Goal: Task Accomplishment & Management: Use online tool/utility

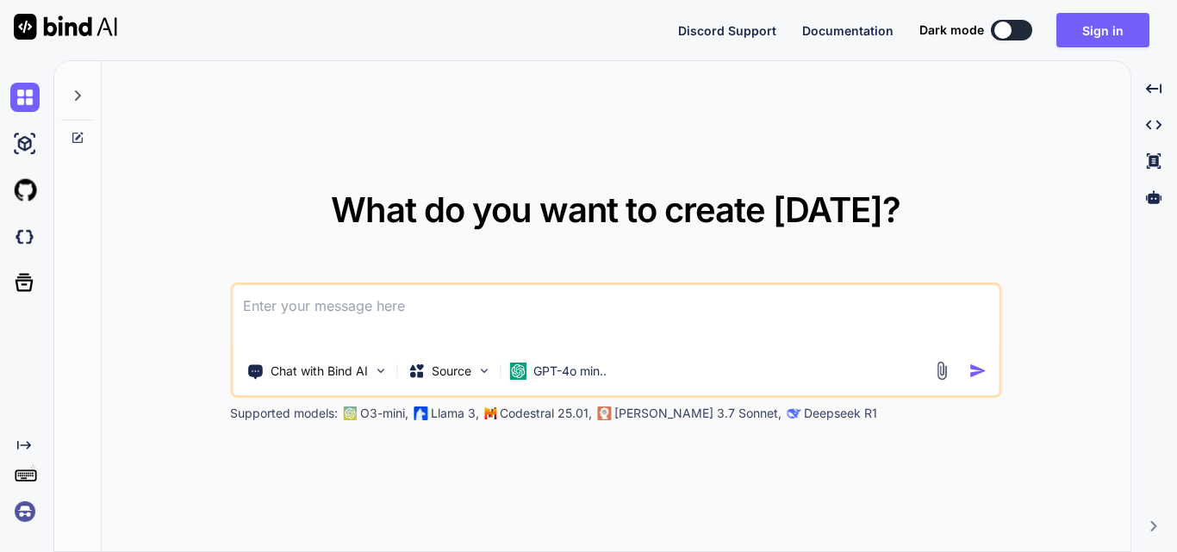
click at [353, 293] on textarea at bounding box center [616, 317] width 766 height 64
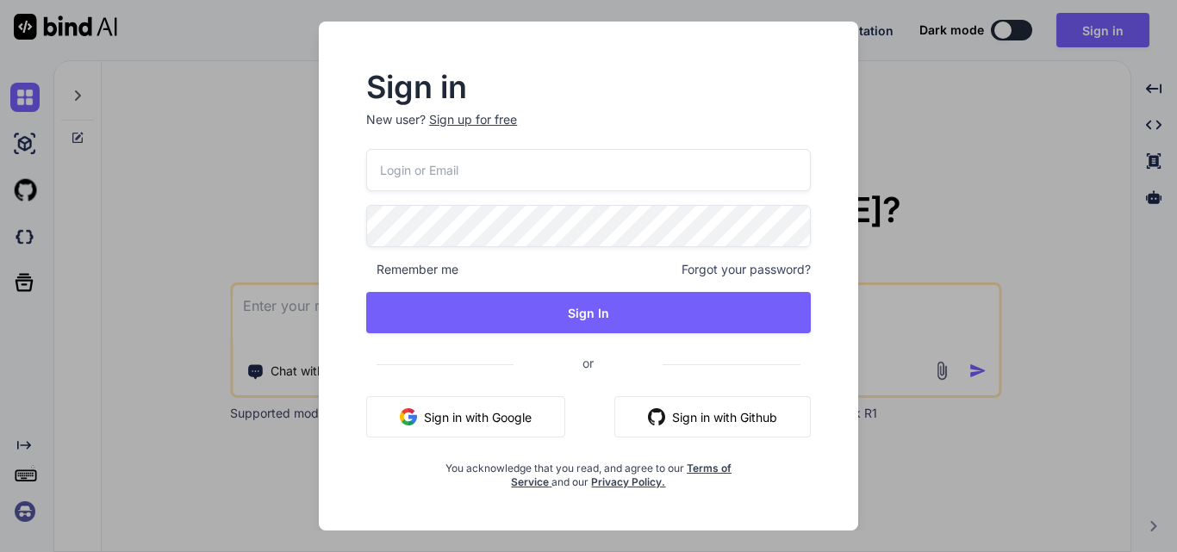
click at [476, 127] on div "Sign up for free" at bounding box center [473, 119] width 88 height 17
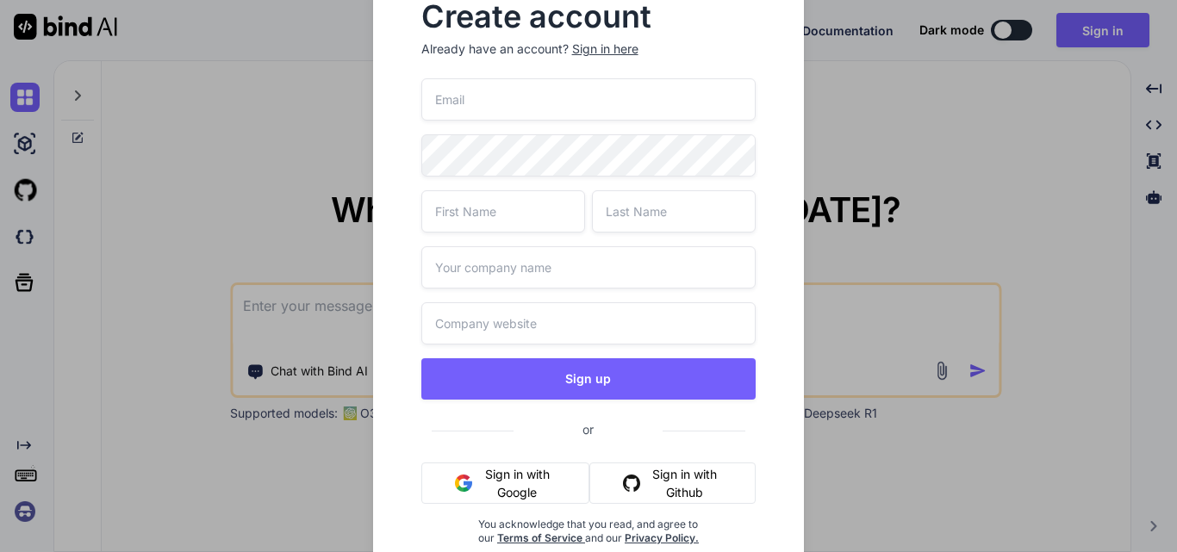
click at [446, 318] on input "text" at bounding box center [588, 323] width 335 height 42
paste input "[URL][DOMAIN_NAME][DATE]"
type input "[URL][DOMAIN_NAME][DATE]"
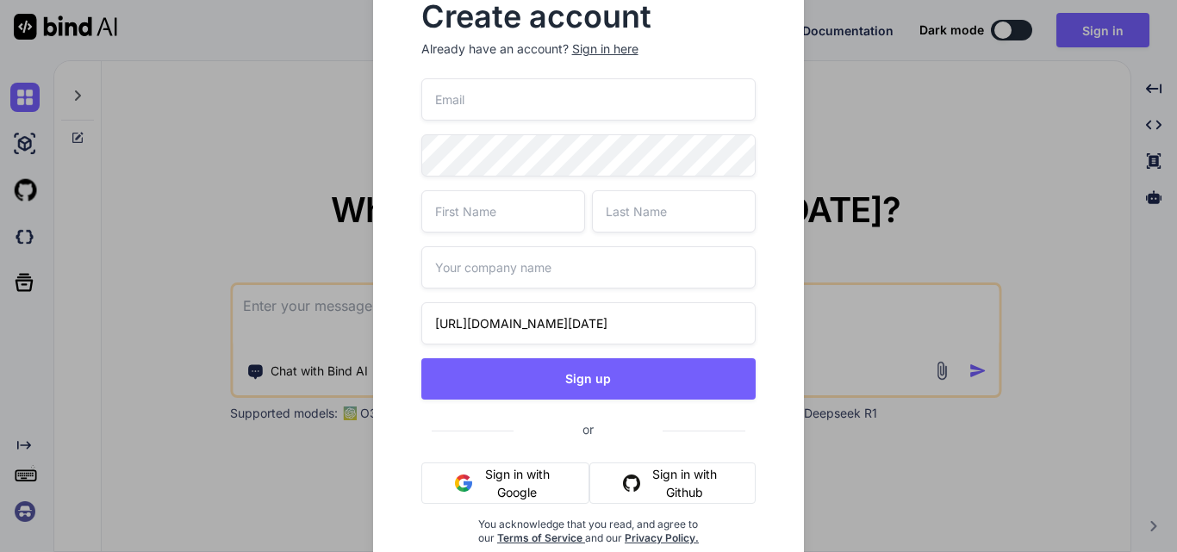
click at [469, 273] on input "text" at bounding box center [588, 267] width 335 height 42
type input "Wipro"
click at [456, 222] on input "text" at bounding box center [503, 211] width 164 height 42
type input "Upendra"
type input "Sahi"
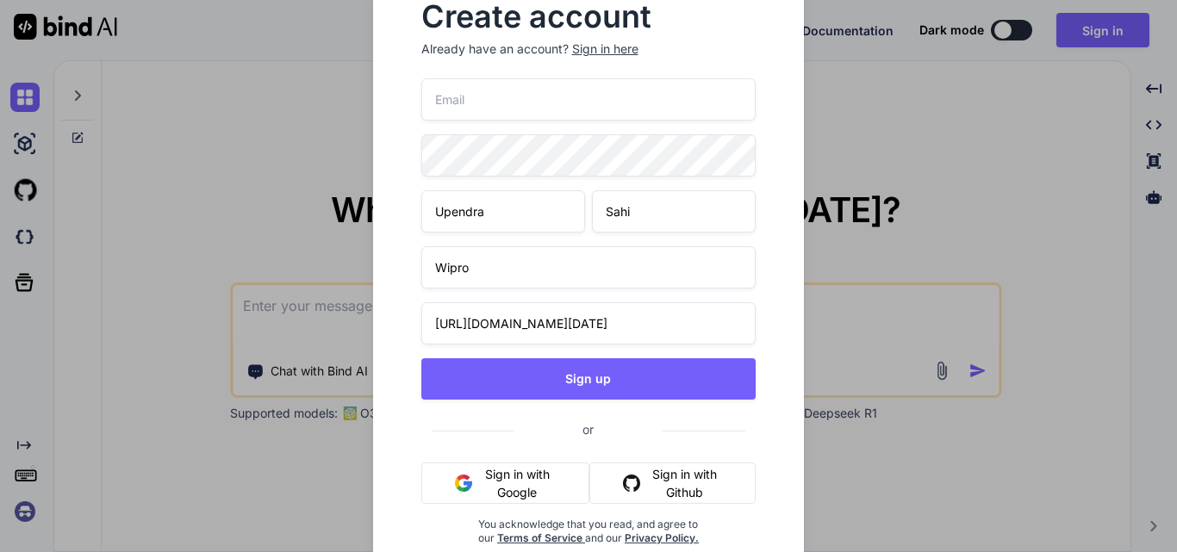
click at [466, 99] on input "email" at bounding box center [588, 99] width 335 height 42
paste input "[EMAIL_ADDRESS][DOMAIN_NAME]"
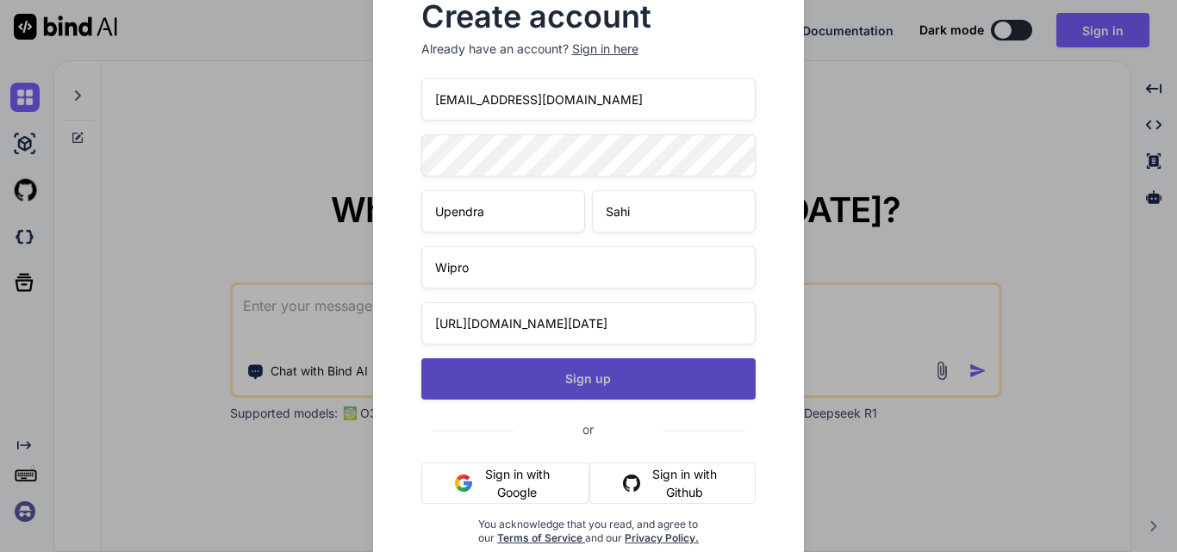
type input "[EMAIL_ADDRESS][DOMAIN_NAME]"
click at [521, 379] on button "Sign up" at bounding box center [588, 378] width 335 height 41
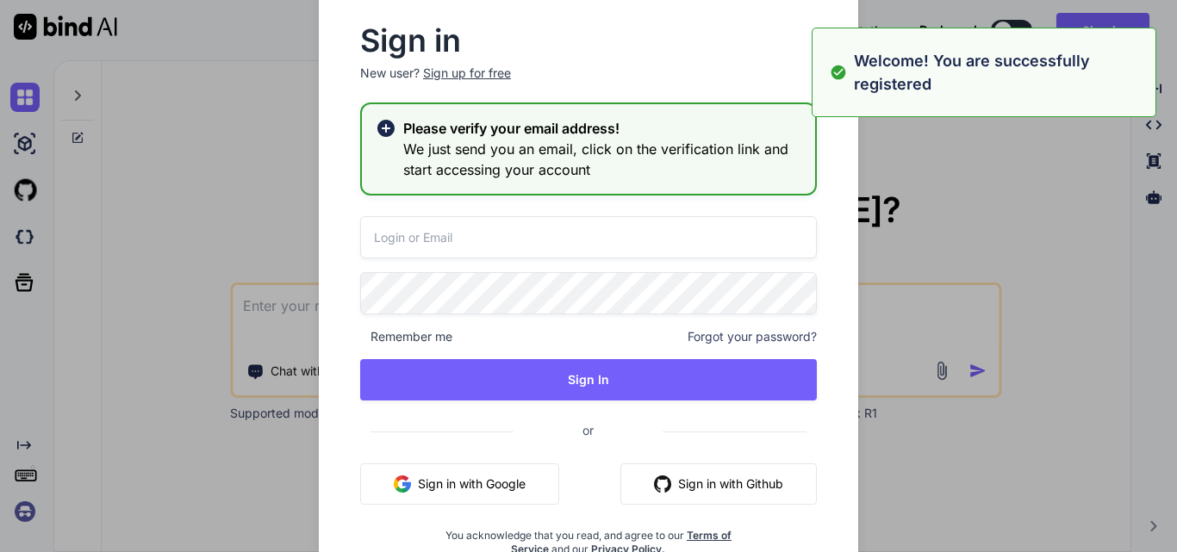
type textarea "x"
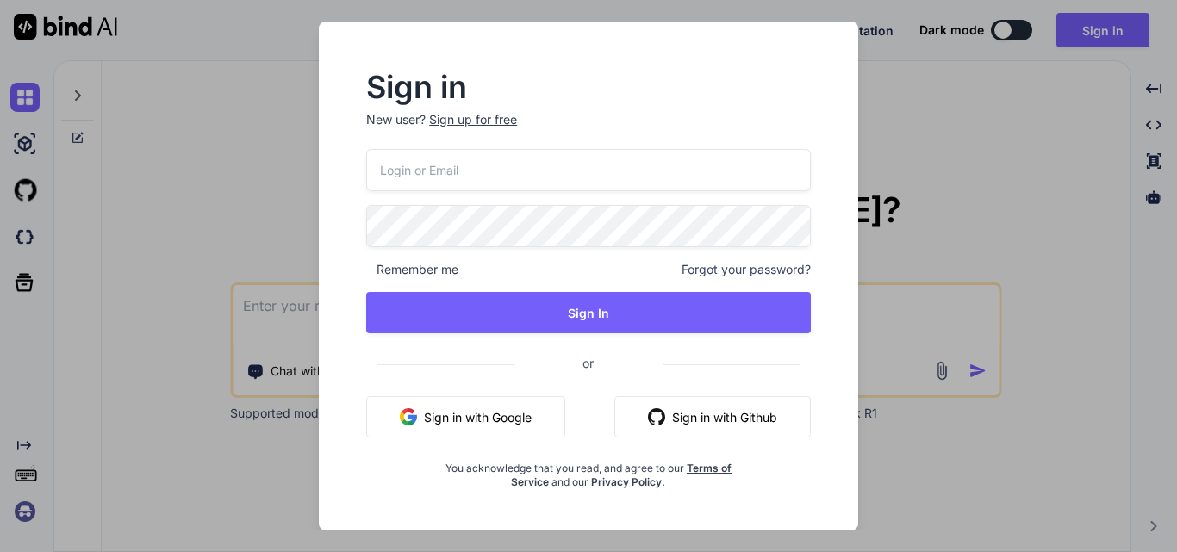
click at [412, 177] on input "email" at bounding box center [588, 170] width 444 height 42
paste input "[EMAIL_ADDRESS][DOMAIN_NAME]"
type input "[EMAIL_ADDRESS][DOMAIN_NAME]"
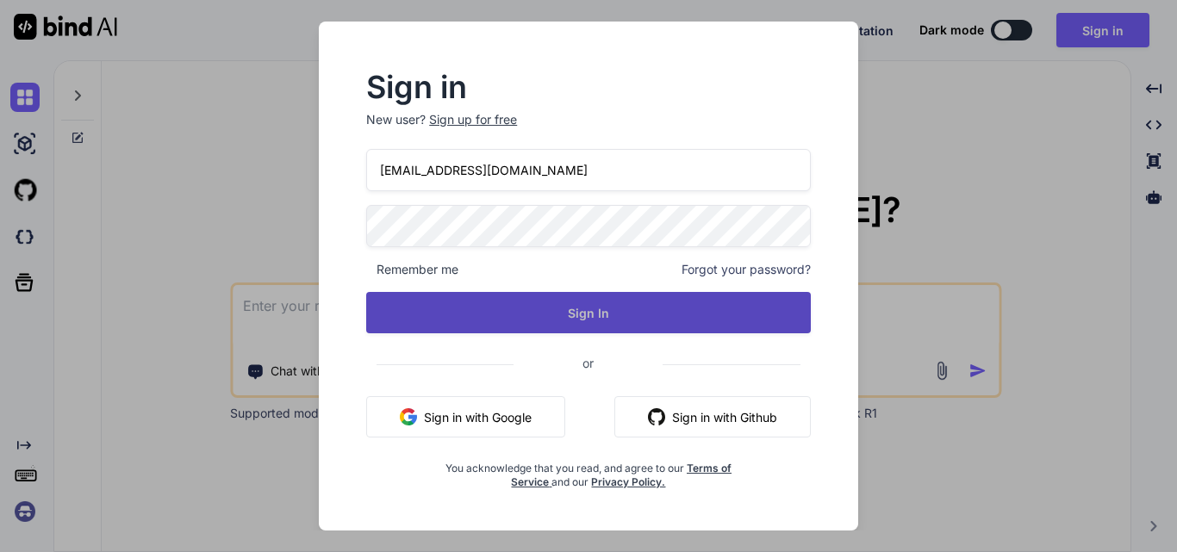
click at [495, 309] on button "Sign In" at bounding box center [588, 312] width 444 height 41
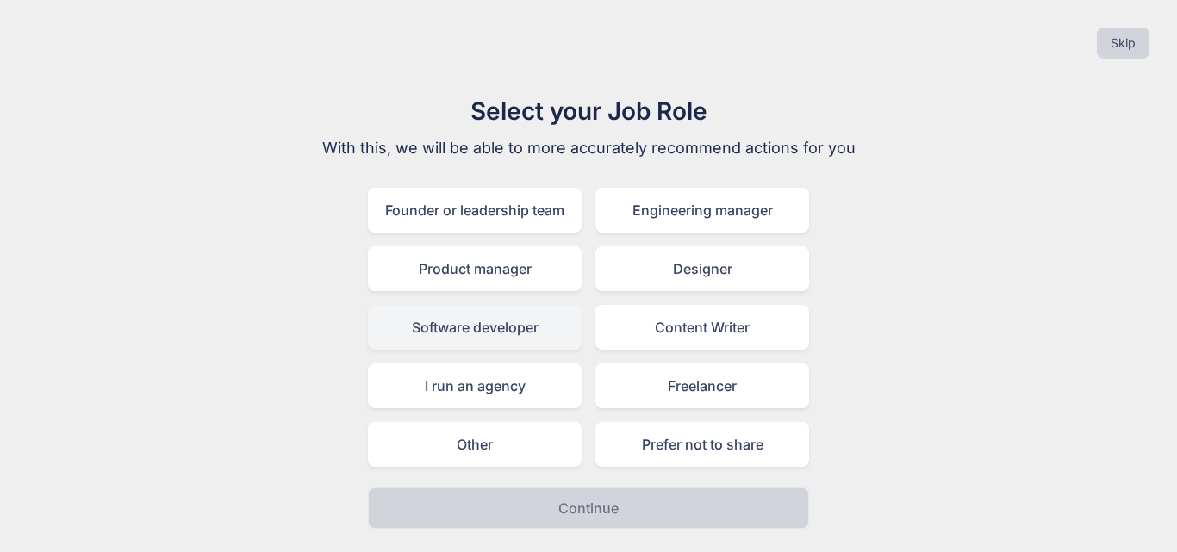
click at [456, 323] on div "Software developer" at bounding box center [475, 327] width 214 height 45
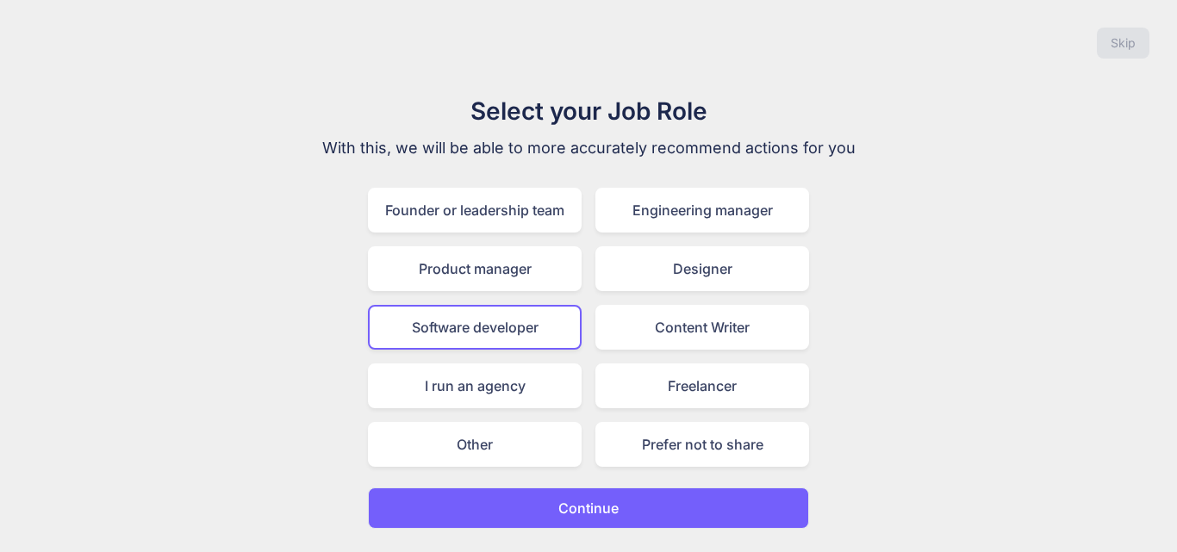
click at [551, 512] on button "Continue" at bounding box center [588, 507] width 441 height 41
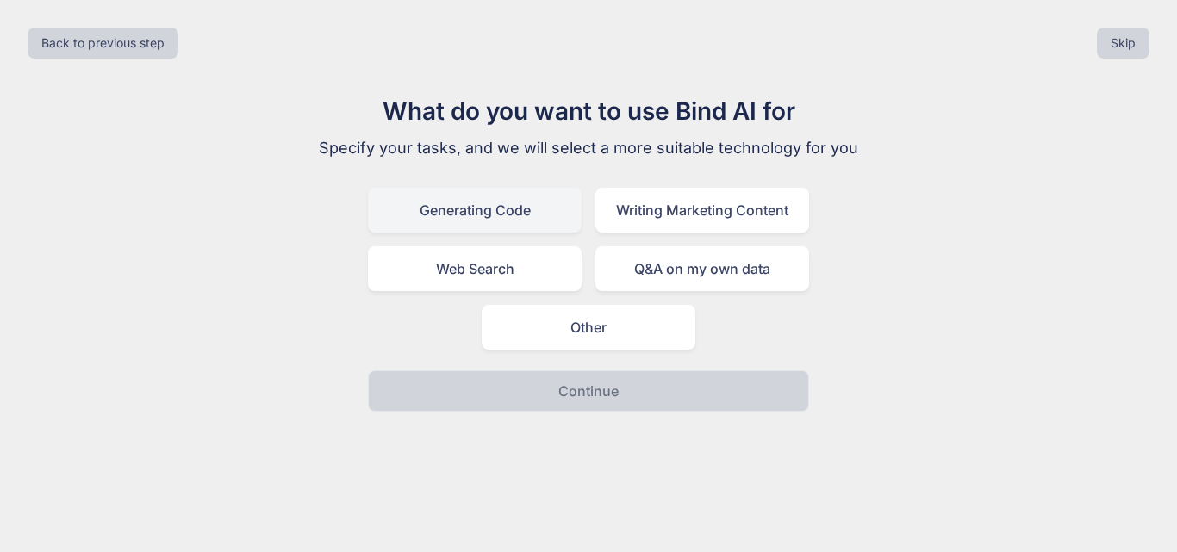
click at [445, 217] on div "Generating Code" at bounding box center [475, 210] width 214 height 45
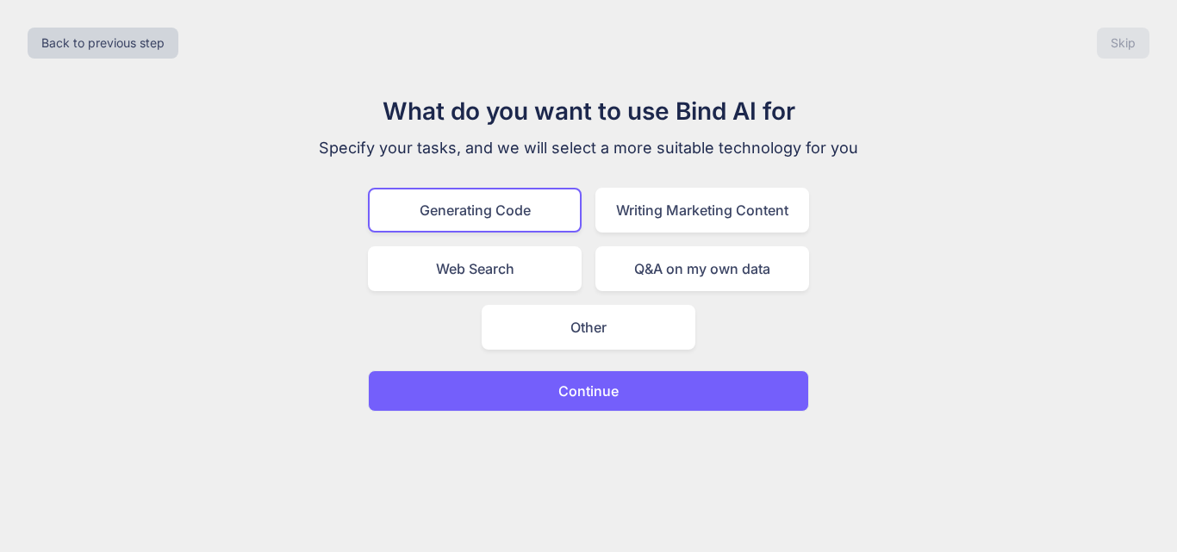
click at [541, 396] on button "Continue" at bounding box center [588, 390] width 441 height 41
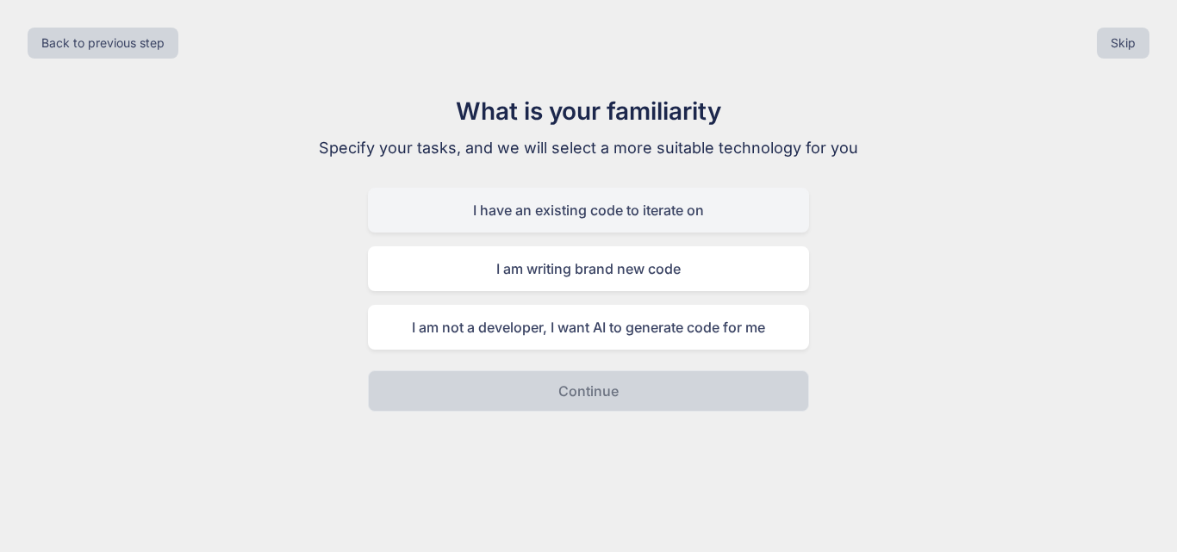
click at [510, 223] on div "I have an existing code to iterate on" at bounding box center [588, 210] width 441 height 45
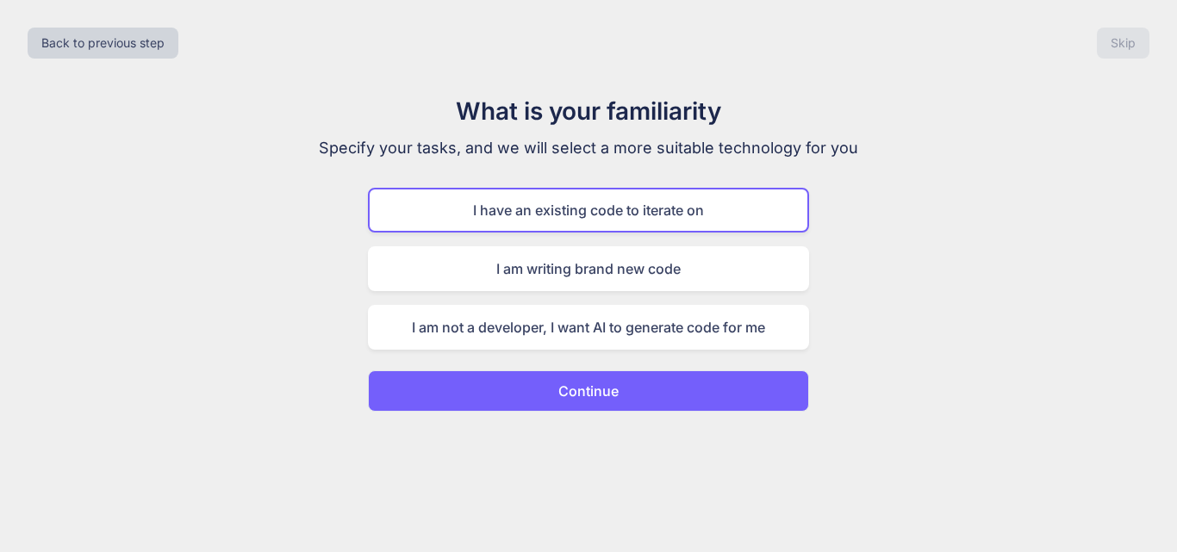
click at [543, 382] on button "Continue" at bounding box center [588, 390] width 441 height 41
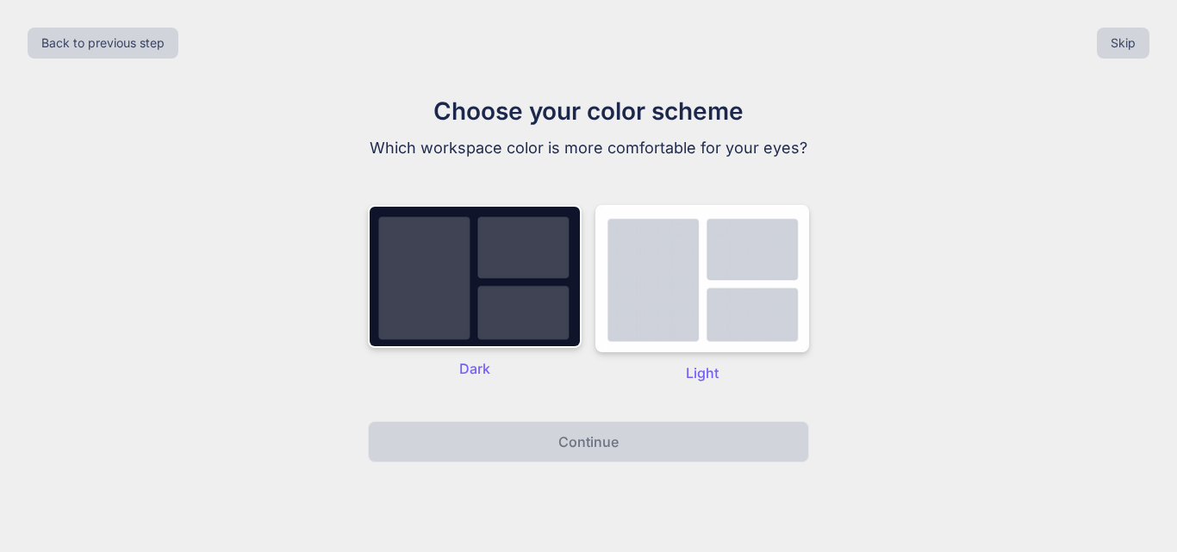
click at [672, 383] on div "Dark Light" at bounding box center [588, 294] width 441 height 213
click at [641, 330] on img at bounding box center [702, 278] width 214 height 147
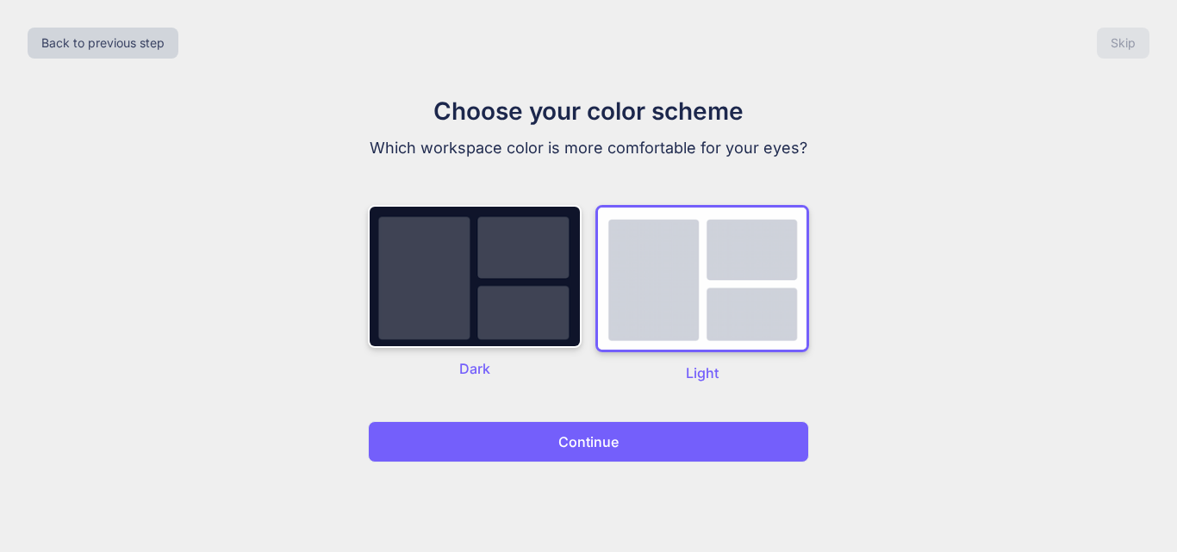
click at [600, 431] on button "Continue" at bounding box center [588, 441] width 441 height 41
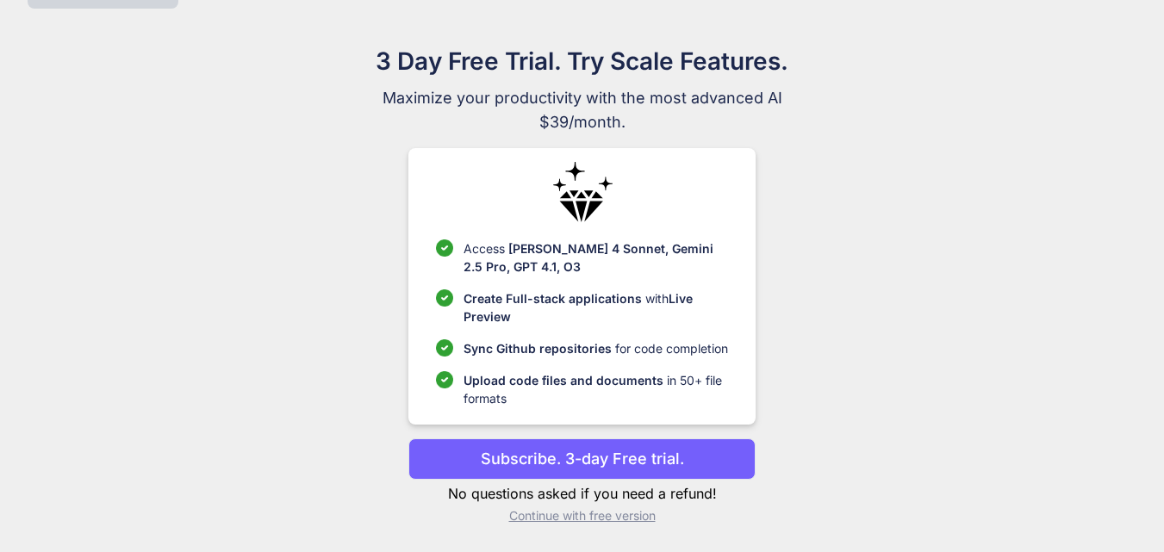
click at [527, 512] on p "Continue with free version" at bounding box center [581, 515] width 347 height 17
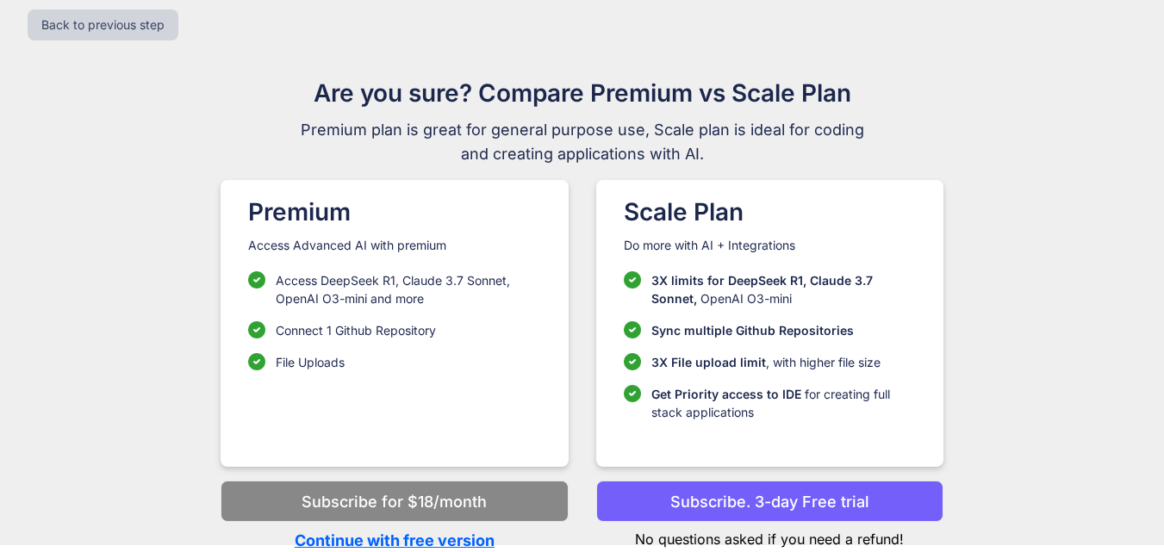
scroll to position [18, 0]
click at [412, 537] on p "Continue with free version" at bounding box center [393, 540] width 347 height 23
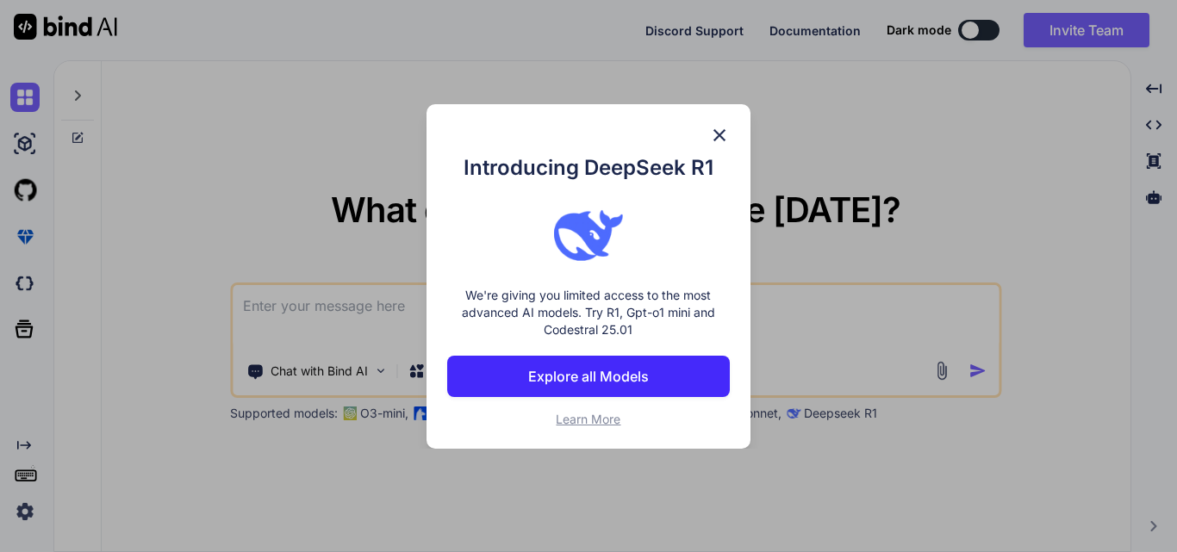
type textarea "x"
click at [712, 135] on img at bounding box center [719, 135] width 21 height 21
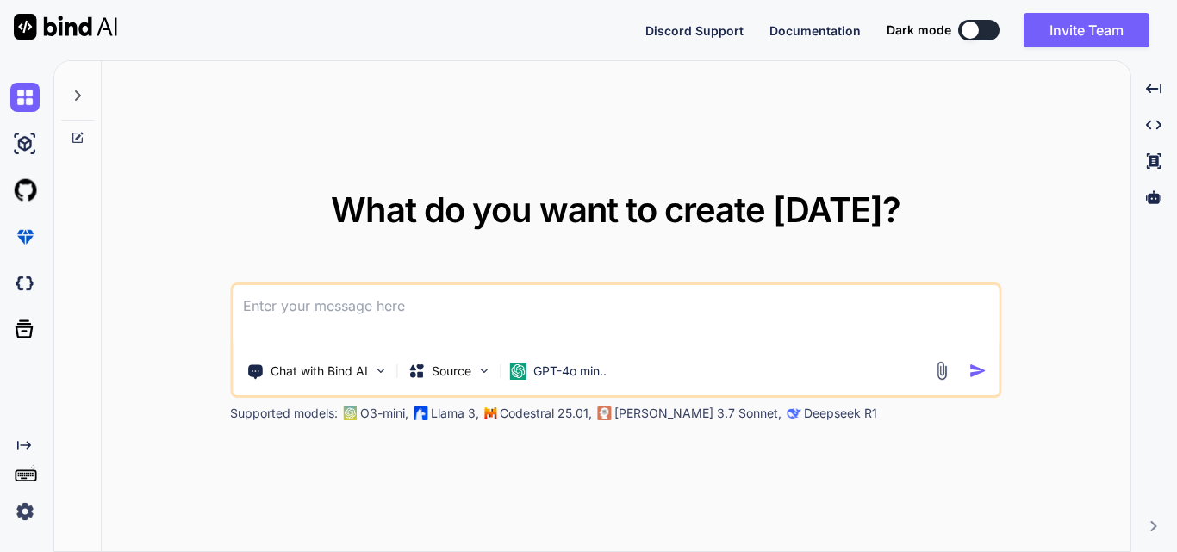
click at [268, 309] on textarea at bounding box center [616, 317] width 766 height 64
click at [255, 305] on textarea at bounding box center [616, 317] width 766 height 64
paste textarea "private ApplicationDbContext _context; public User(ApplicationDbContext bookCon…"
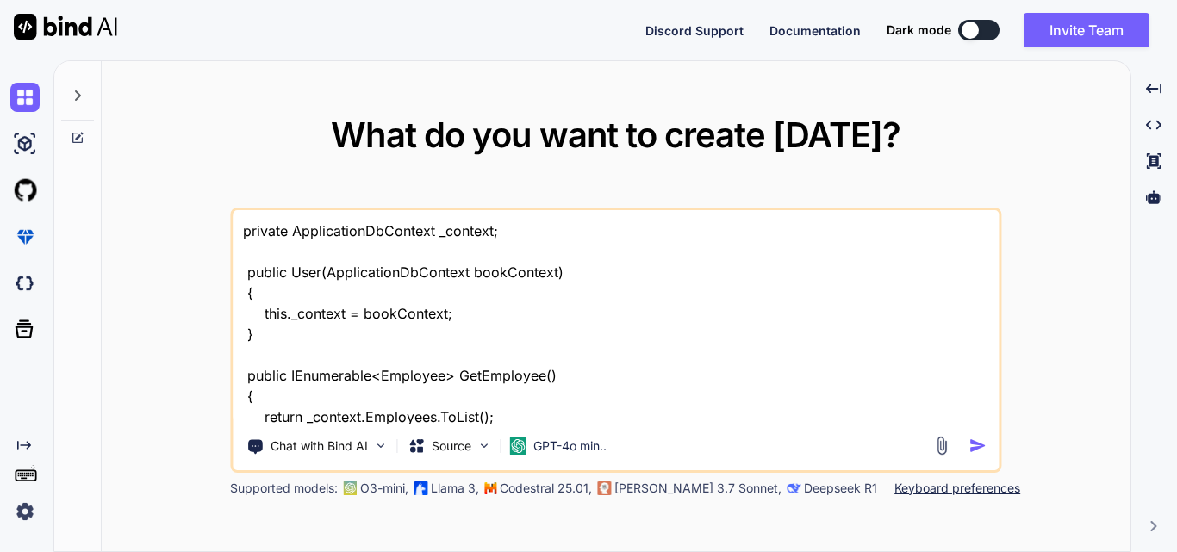
scroll to position [974, 0]
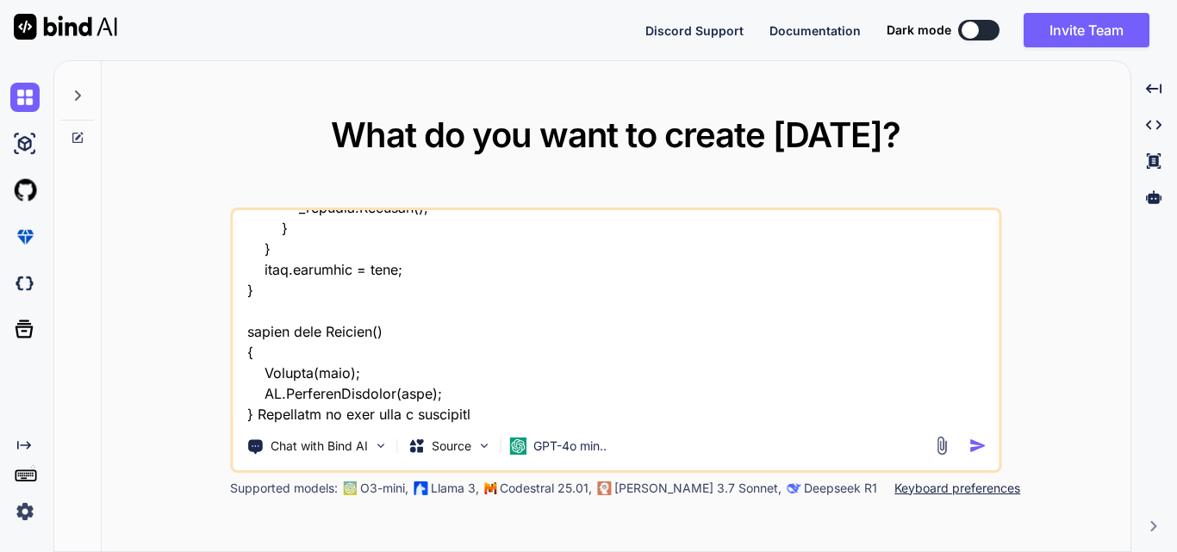
type textarea "private ApplicationDbContext _context; public User(ApplicationDbContext bookCon…"
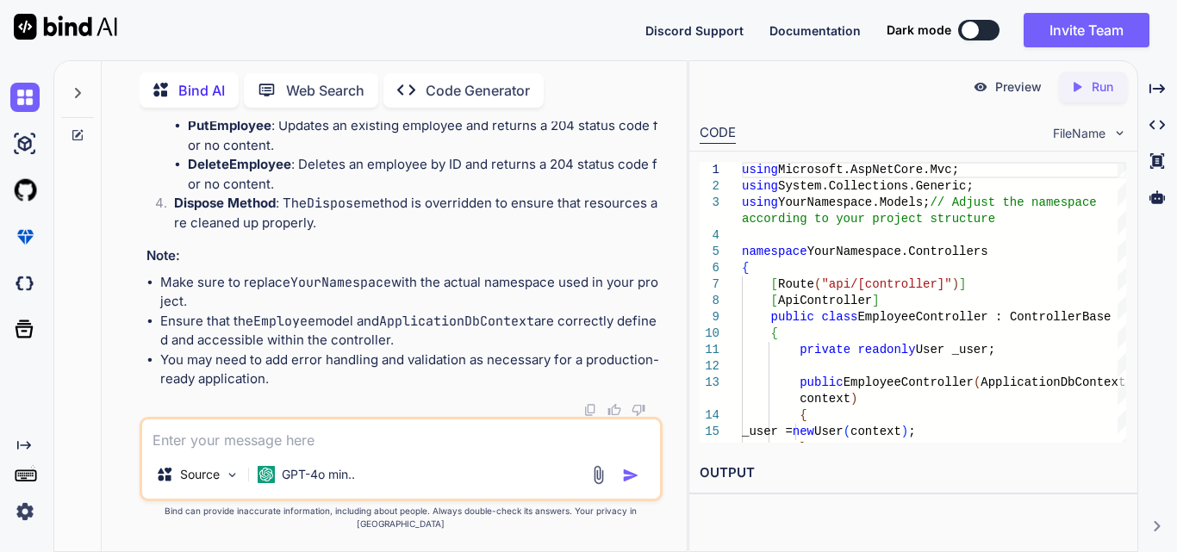
scroll to position [1723, 0]
drag, startPoint x: 210, startPoint y: 251, endPoint x: 252, endPoint y: 337, distance: 95.9
copy code "private readonly User _user; public EmployeeController ( ApplicationDbContext c…"
click at [285, 450] on textarea at bounding box center [401, 434] width 518 height 31
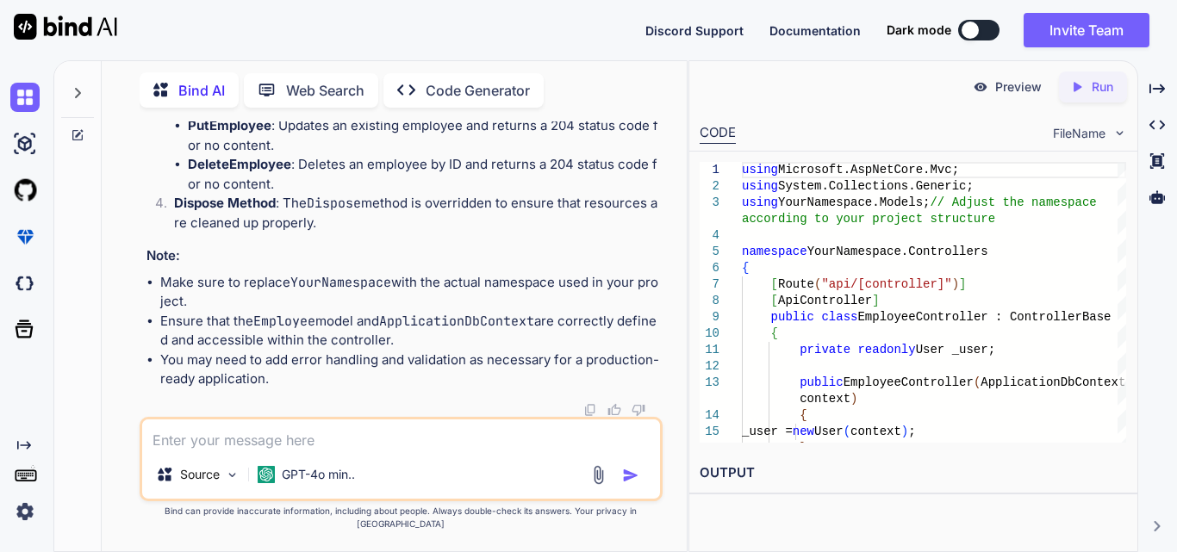
paste textarea "public string? Name { get; set; } public string? Designation { get; set; } [Dat…"
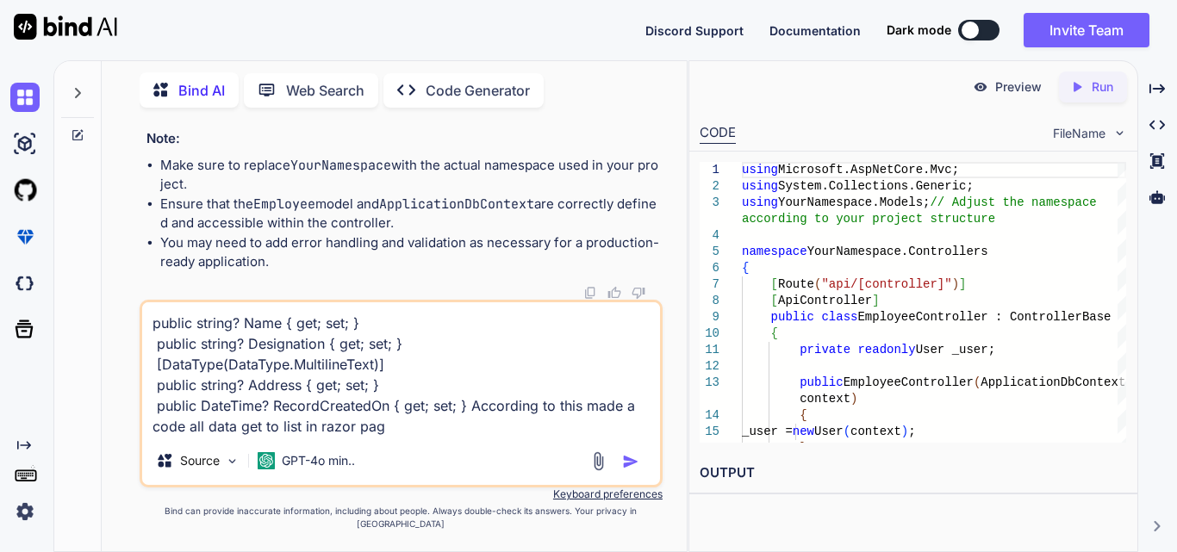
type textarea "public string? Name { get; set; } public string? Designation { get; set; } [Dat…"
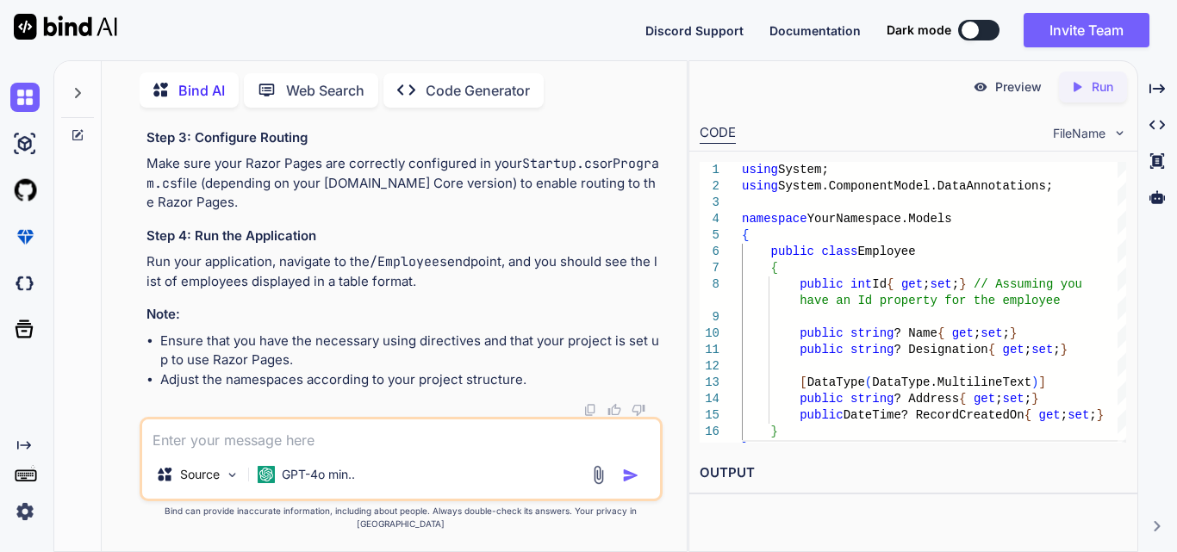
scroll to position [4461, 0]
drag, startPoint x: 154, startPoint y: 135, endPoint x: 239, endPoint y: 183, distance: 96.8
copy code "@page @model YourNamespace.Pages.EmployeesModel @{ ViewData["Title"] = "Employe…"
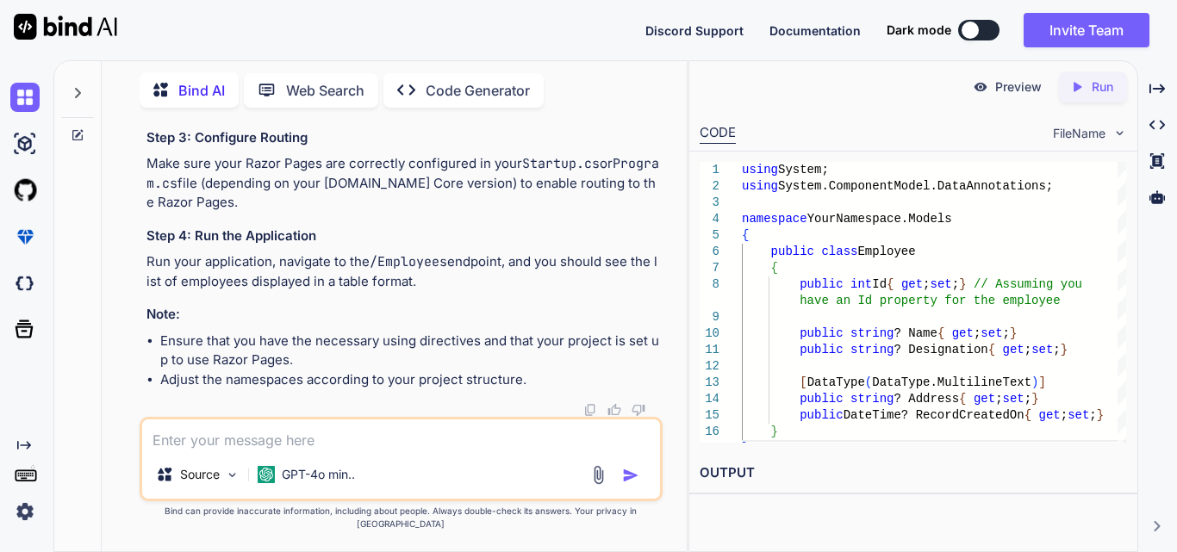
click at [198, 444] on textarea at bounding box center [401, 434] width 518 height 31
paste textarea "@if (Model. != null && Model..Any()) { foreach (var employee in Model.) { <tr> …"
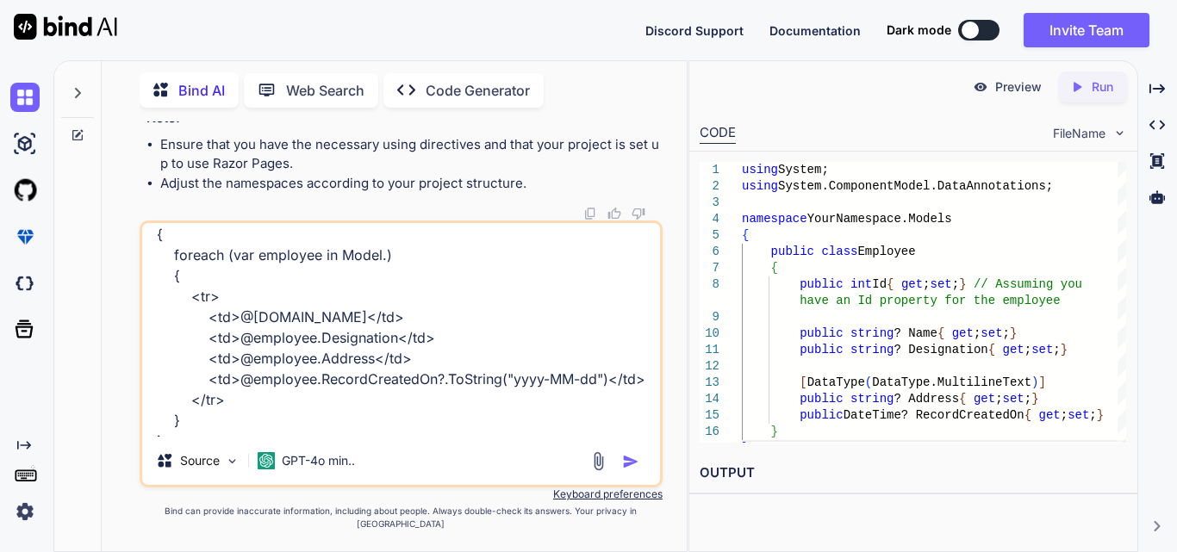
scroll to position [0, 0]
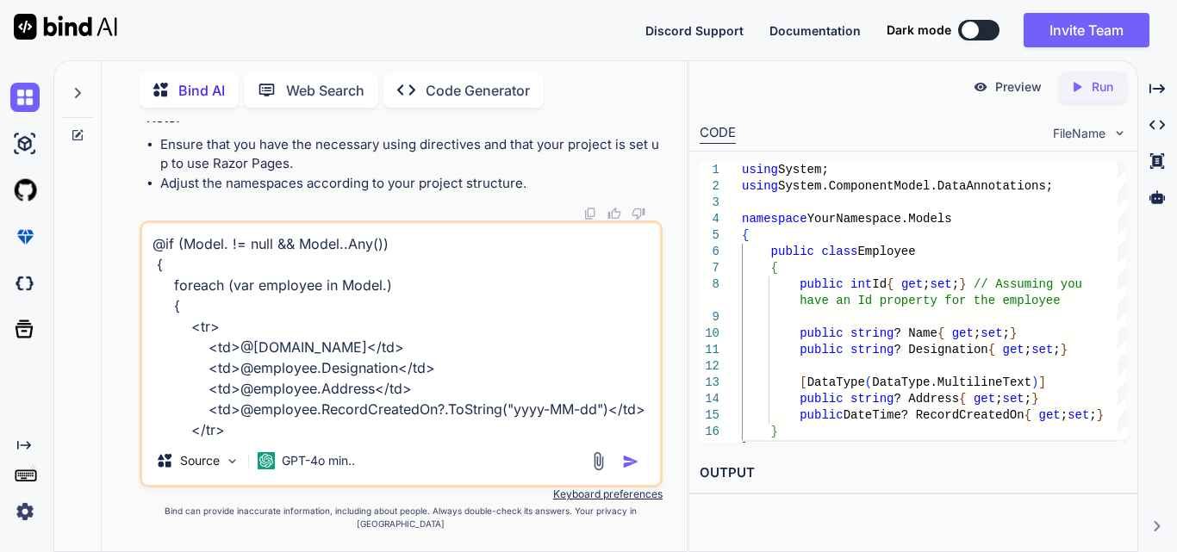
type textarea "@if (Model. != null && Model..Any()) { foreach (var employee in Model.) { <tr> …"
click at [620, 471] on div at bounding box center [617, 461] width 58 height 20
click at [628, 470] on img "button" at bounding box center [630, 461] width 17 height 17
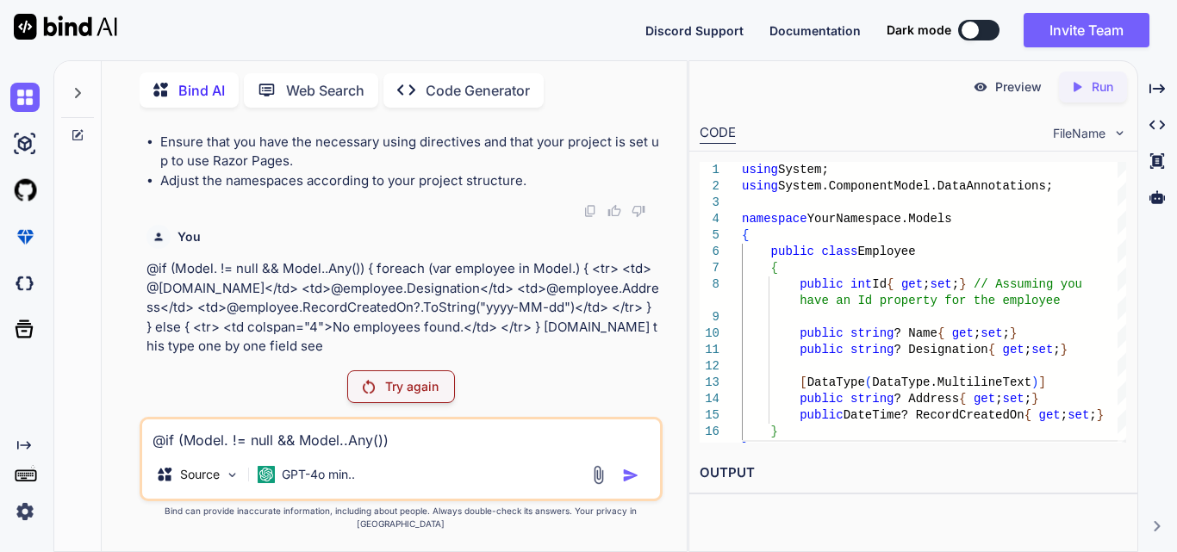
scroll to position [4964, 0]
click at [390, 395] on p "Try again" at bounding box center [411, 386] width 53 height 17
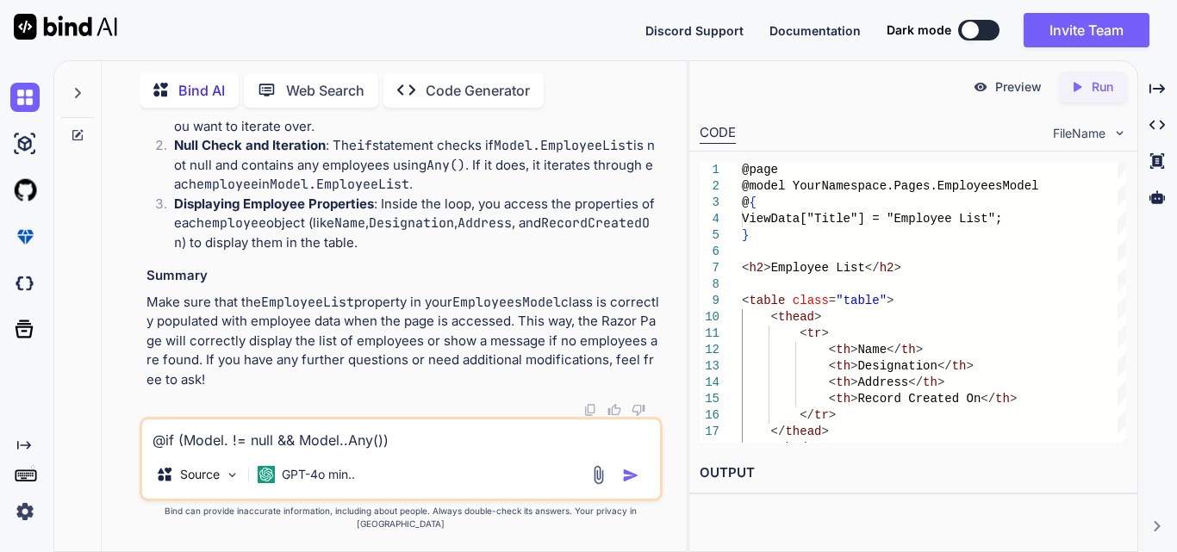
scroll to position [5715, 0]
drag, startPoint x: 204, startPoint y: 196, endPoint x: 236, endPoint y: 320, distance: 128.1
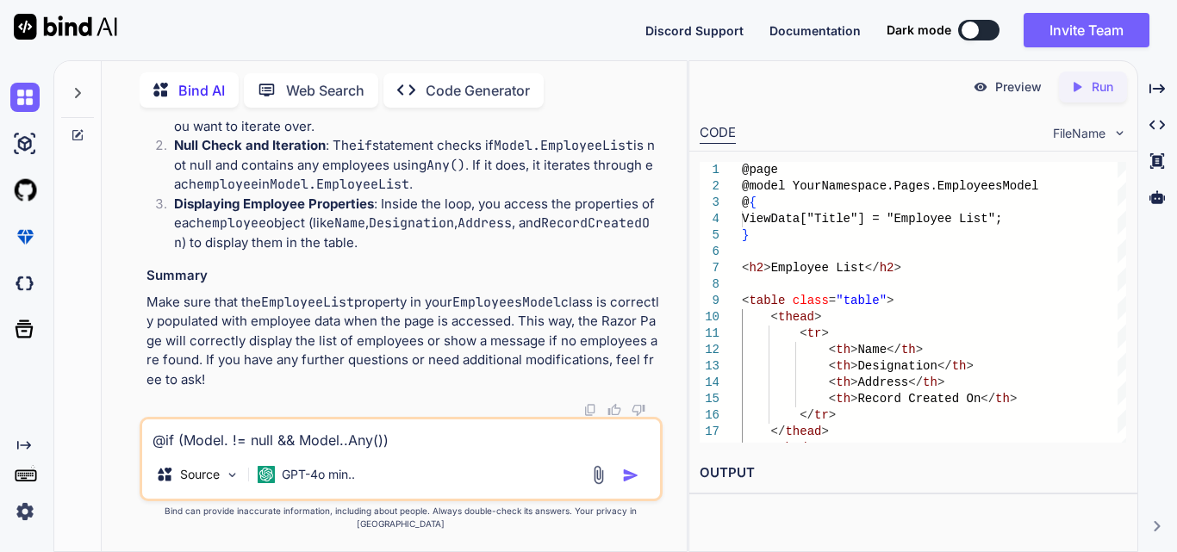
copy code "@if (Model.EmployeeList != null && Model.EmployeeList.Any()) { foreach (var emp…"
click at [231, 450] on textarea "@if (Model. != null && Model..Any()) { foreach (var employee in Model.) { <tr> …" at bounding box center [401, 434] width 518 height 31
paste textarea "@if (Model.EmployeeList != null && Model.EmployeeList.Any()) { foreach (var emp…"
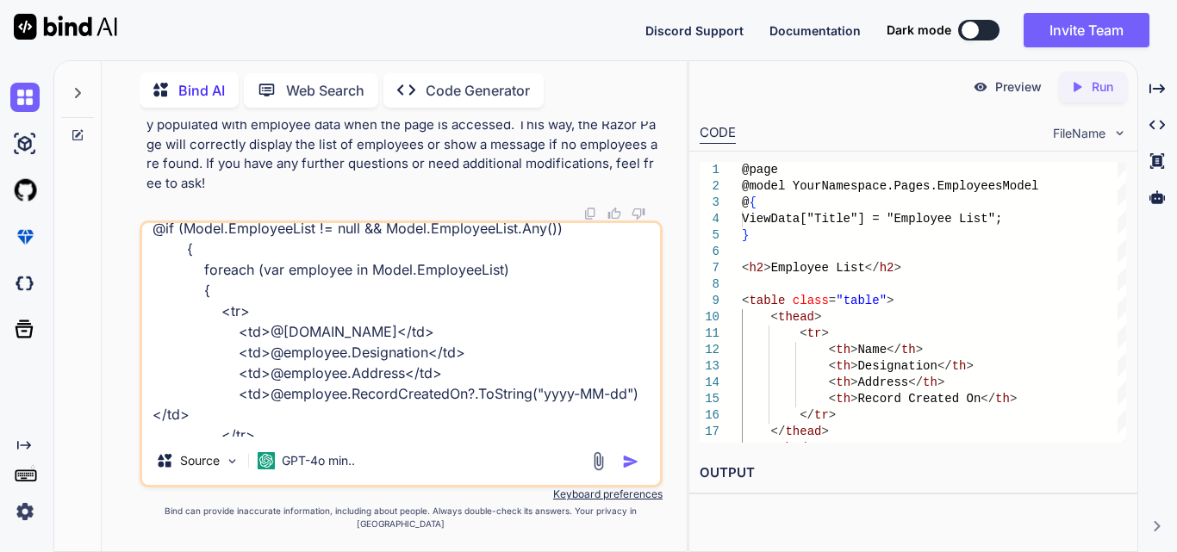
scroll to position [0, 0]
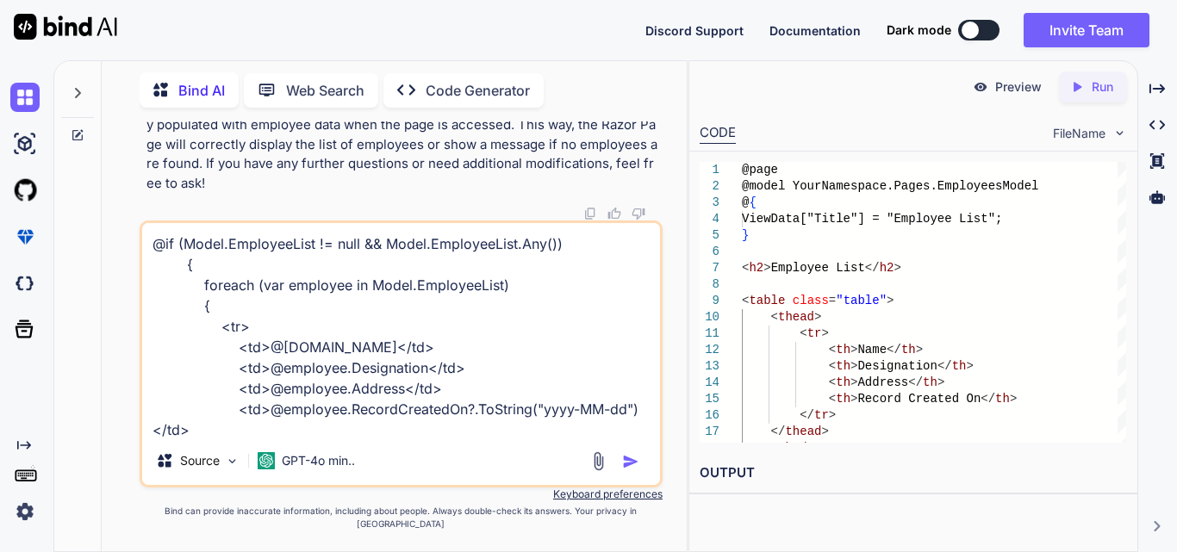
click at [266, 257] on textarea "@if (Model.EmployeeList != null && Model.EmployeeList.Any()) { foreach (var emp…" at bounding box center [401, 330] width 518 height 214
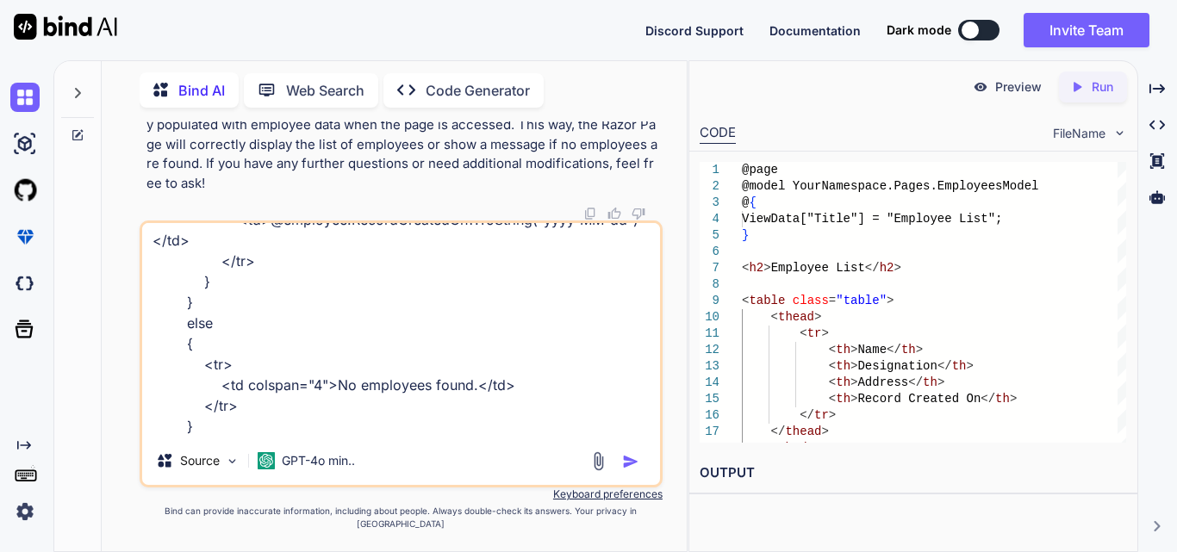
click at [210, 437] on textarea "@if (Model.EmployeeList != null && Model.EmployeeList.Any()) { foreach (var emp…" at bounding box center [401, 330] width 518 height 214
paste textarea "EmployeeList"
type textarea "@if (Model.EmployeeList != null && Model.EmployeeList.Any()) { foreach (var emp…"
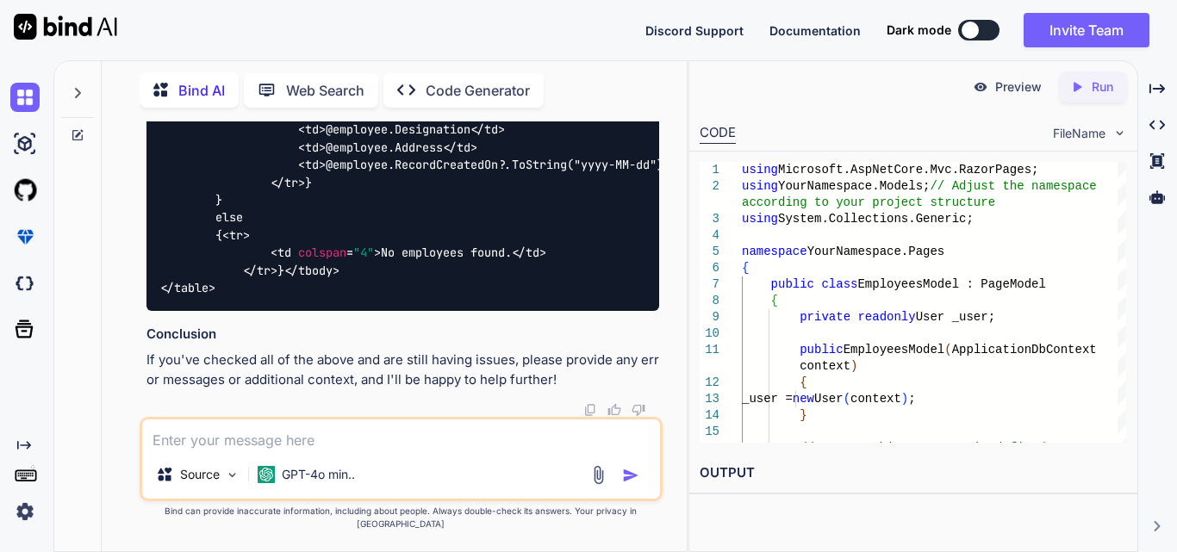
scroll to position [7050, 0]
click at [379, 450] on textarea at bounding box center [401, 434] width 518 height 31
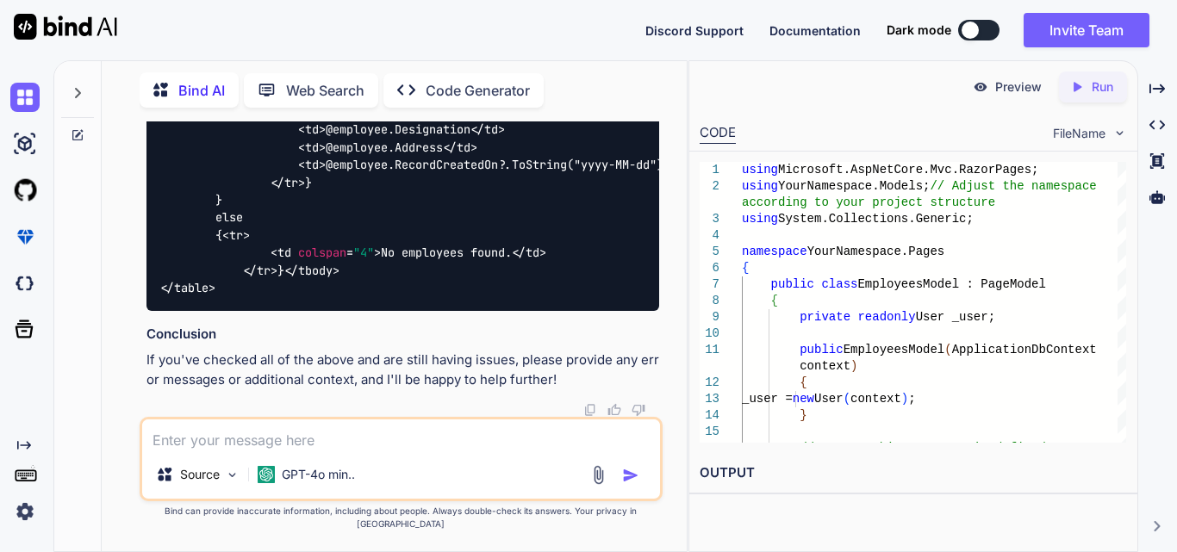
paste textarea "@model Domain_Layer.Model.Employee @{ ViewData["Title"] = "GetEmployees"; } <h2…"
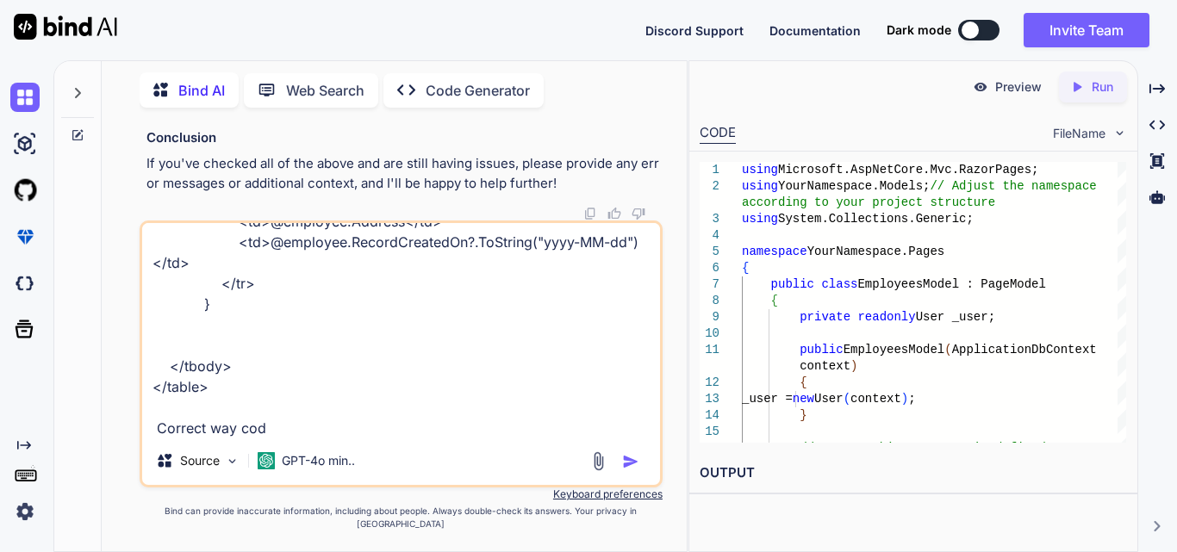
type textarea "@model Domain_Layer.Model.Employee @{ ViewData["Title"] = "GetEmployees"; } <h2…"
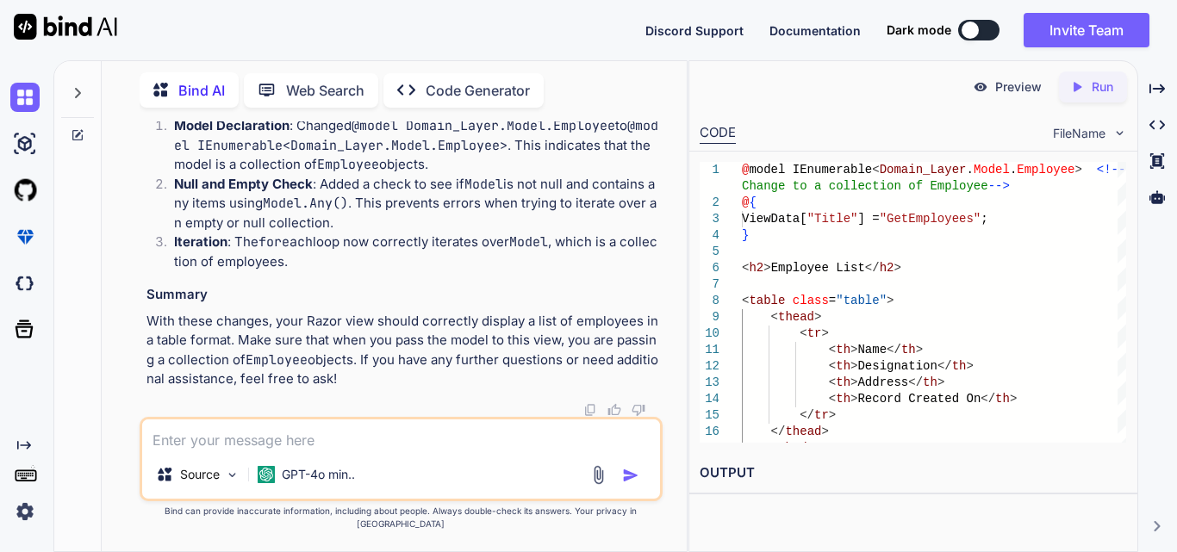
scroll to position [9526, 0]
drag, startPoint x: 233, startPoint y: 319, endPoint x: 161, endPoint y: 364, distance: 84.8
copy code "@model IEnumerable<Domain_Layer.Model.Employee> <!-- Change to a collection of …"
click at [279, 450] on textarea at bounding box center [401, 434] width 518 height 31
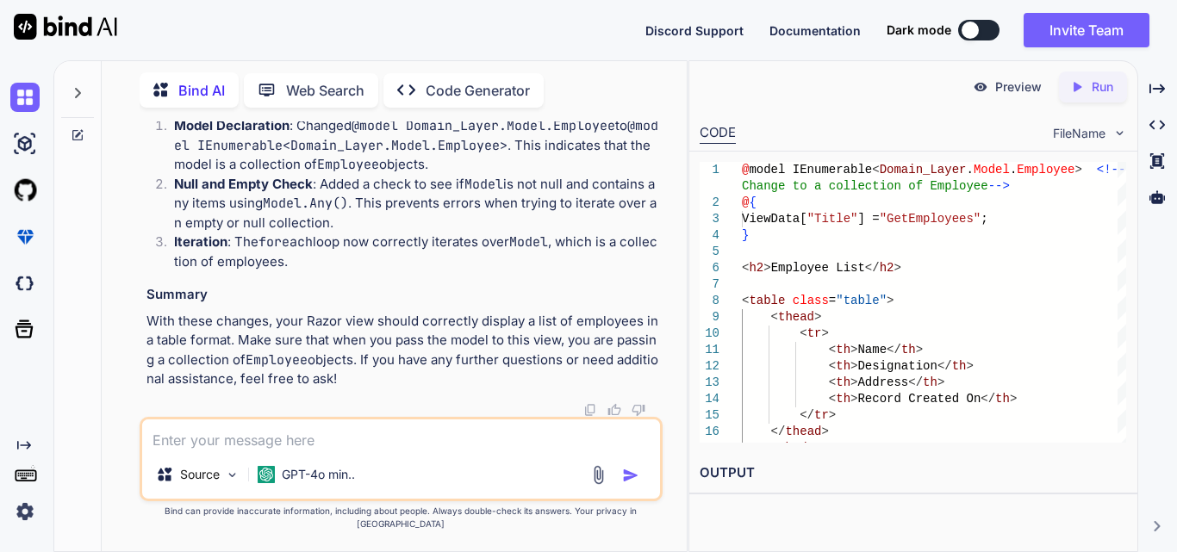
paste textarea "An unhandled exception occurred while processing the request. InvalidOperationE…"
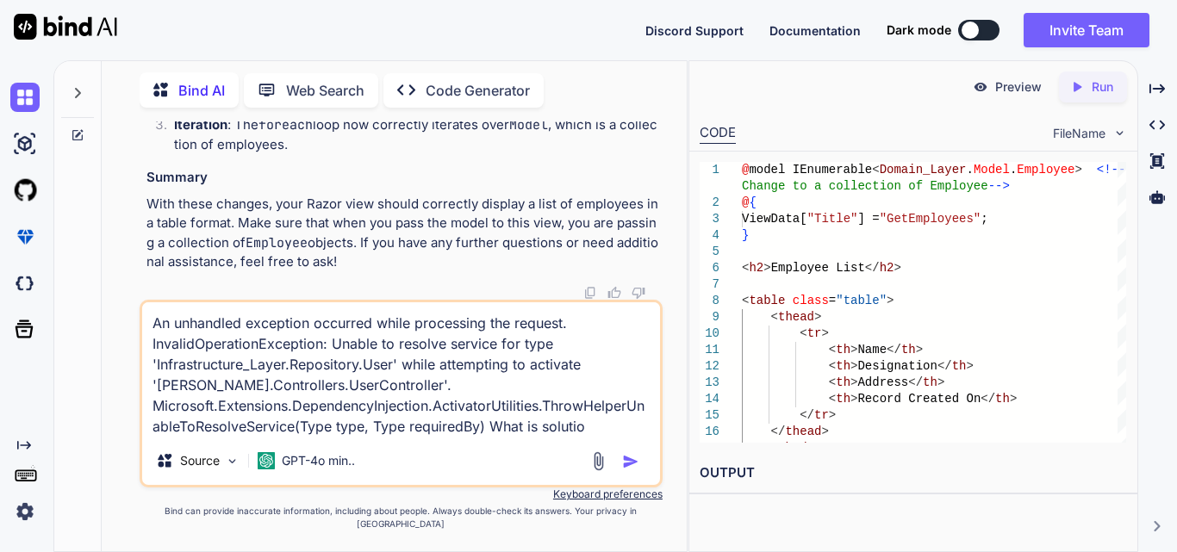
type textarea "An unhandled exception occurred while processing the request. InvalidOperationE…"
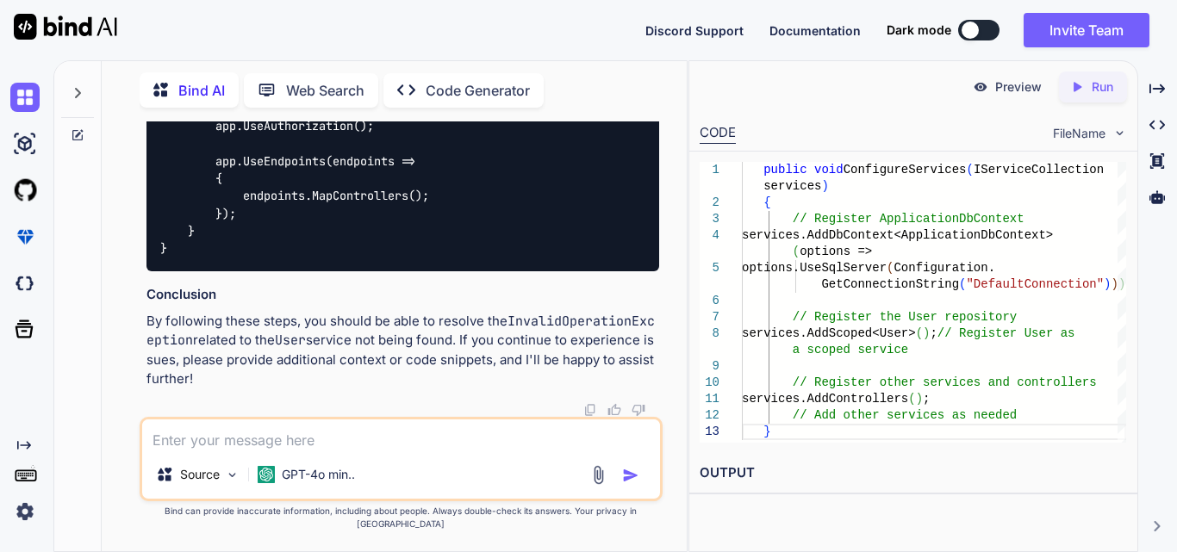
scroll to position [11167, 0]
drag, startPoint x: 406, startPoint y: 314, endPoint x: 213, endPoint y: 312, distance: 192.9
copy code "services.AddScoped<User>();"
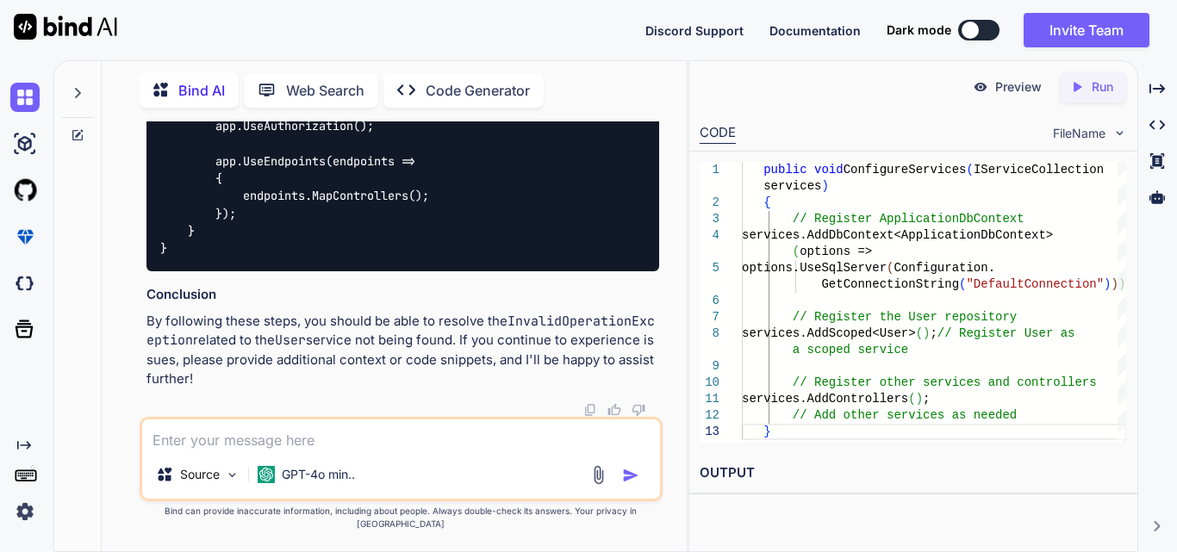
click at [196, 450] on textarea at bounding box center [401, 434] width 518 height 31
paste textarea "An unhandled exception occurred while processing the request. InvalidOperationE…"
type textarea "An unhandled exception occurred while processing the request. InvalidOperationE…"
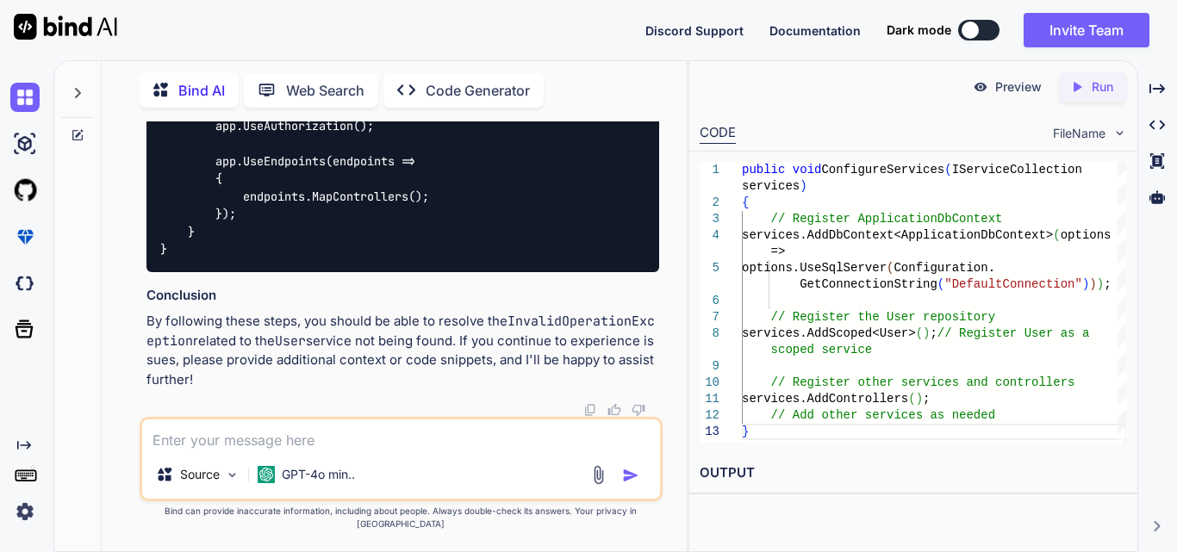
scroll to position [14884, 0]
